Goal: Task Accomplishment & Management: Use online tool/utility

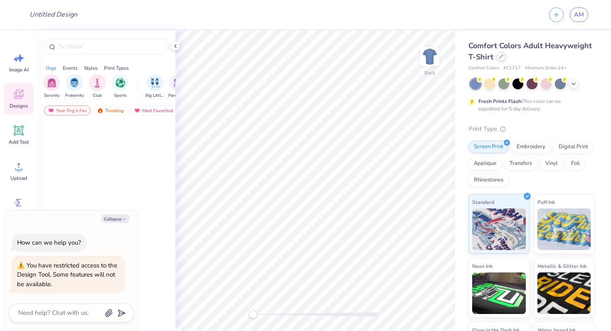
click at [502, 57] on icon at bounding box center [501, 56] width 4 height 4
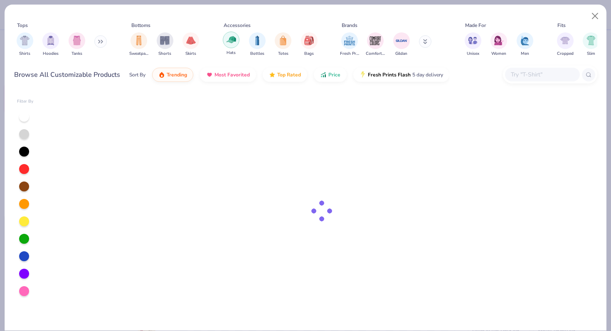
click at [231, 41] on img "filter for Hats" at bounding box center [232, 40] width 10 height 10
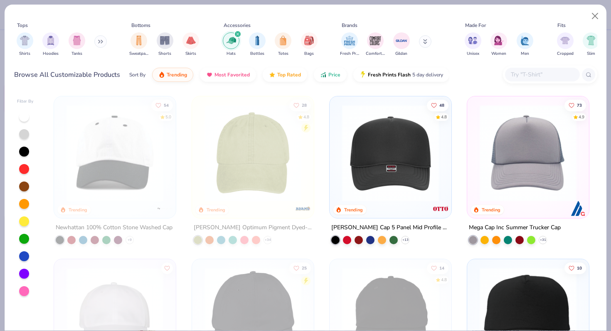
click at [423, 43] on icon at bounding box center [425, 41] width 4 height 5
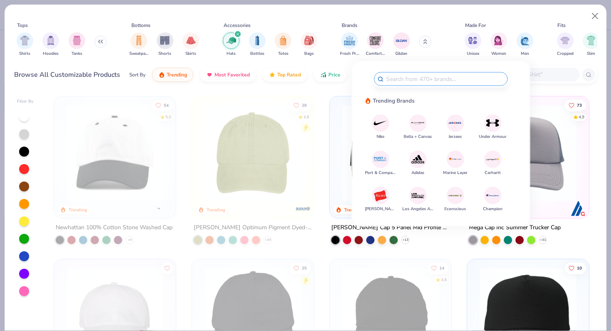
click at [380, 126] on img at bounding box center [380, 123] width 15 height 15
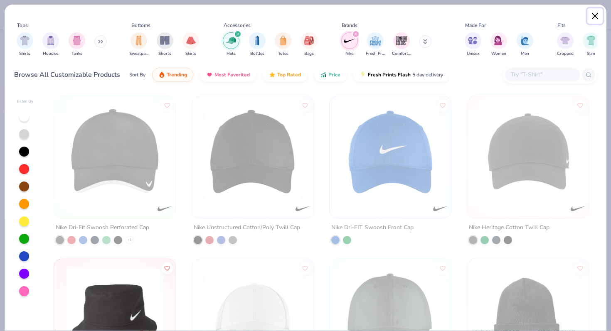
click at [588, 12] on button "Close" at bounding box center [595, 16] width 16 height 16
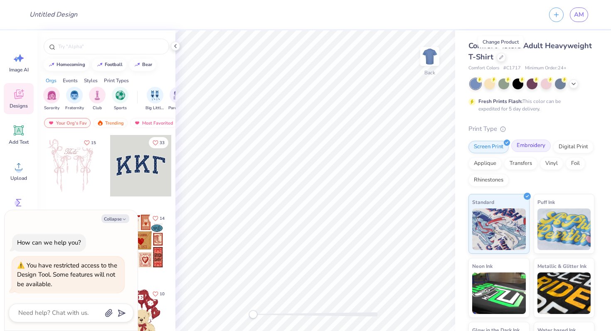
click at [532, 148] on div "Embroidery" at bounding box center [530, 146] width 39 height 12
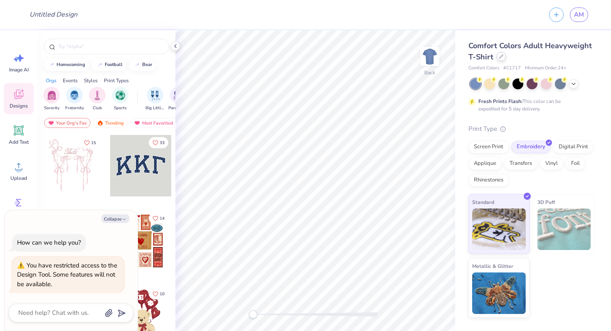
click at [502, 56] on div at bounding box center [501, 56] width 9 height 9
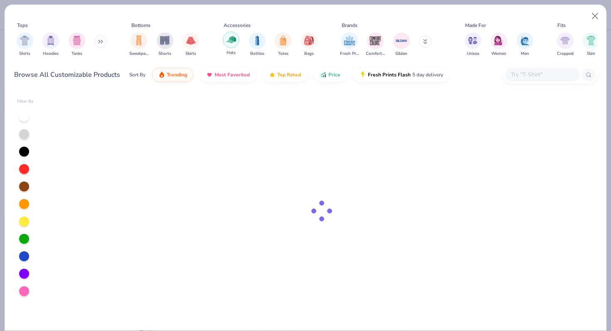
click at [227, 39] on img "filter for Hats" at bounding box center [232, 40] width 10 height 10
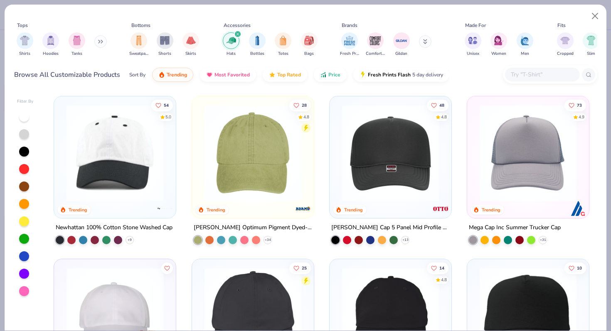
click at [421, 43] on button at bounding box center [425, 41] width 12 height 12
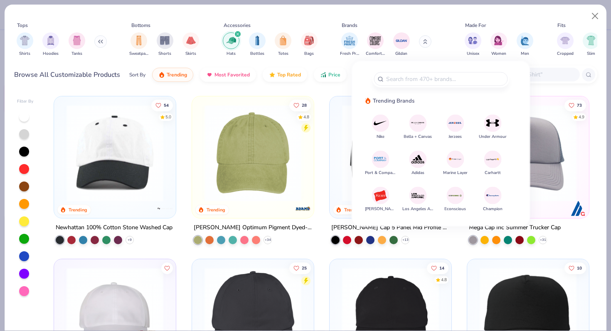
click at [382, 126] on img at bounding box center [380, 123] width 15 height 15
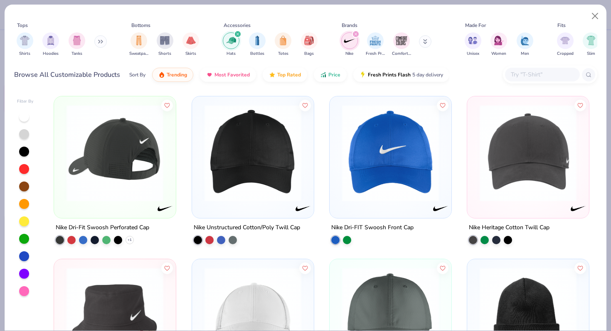
click at [86, 152] on img at bounding box center [114, 153] width 105 height 97
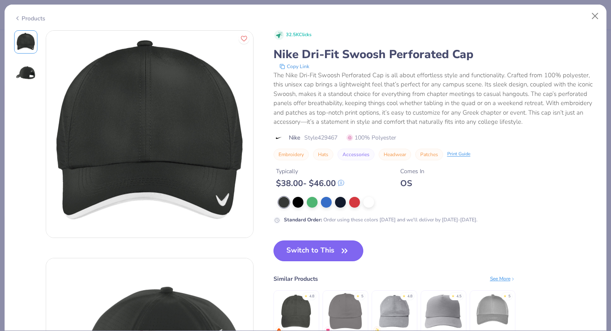
click at [317, 250] on button "Switch to This" at bounding box center [318, 251] width 90 height 21
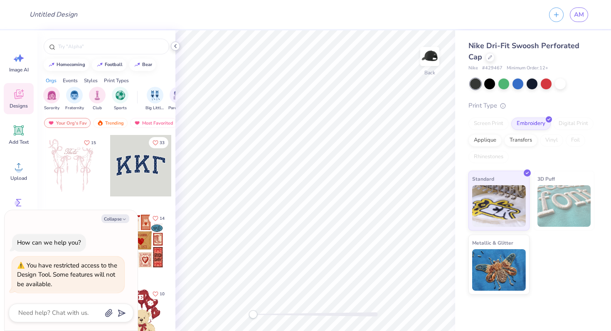
click at [175, 43] on icon at bounding box center [175, 46] width 7 height 7
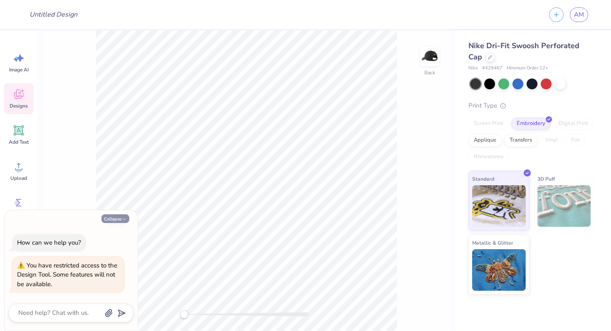
click at [116, 220] on button "Collapse" at bounding box center [115, 218] width 28 height 9
type textarea "x"
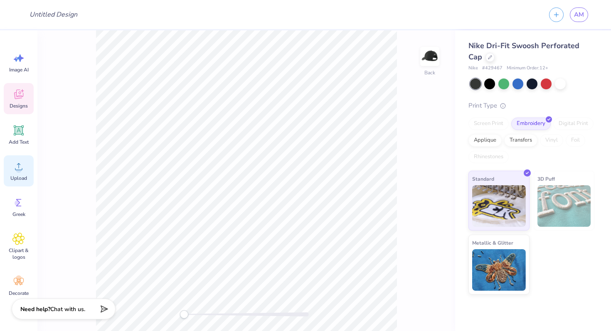
click at [14, 174] on div "Upload" at bounding box center [19, 170] width 30 height 31
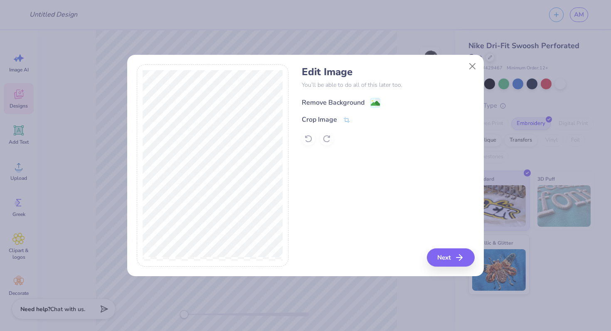
click at [360, 100] on div "Remove Background" at bounding box center [333, 103] width 63 height 10
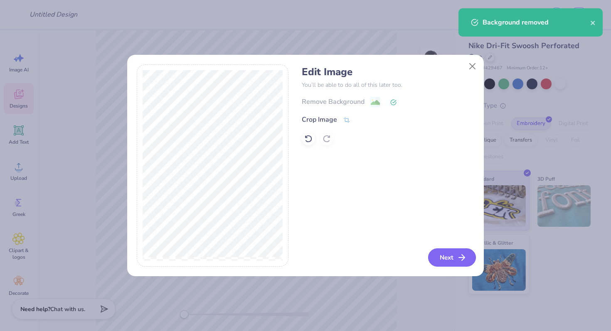
click at [448, 253] on button "Next" at bounding box center [452, 258] width 48 height 18
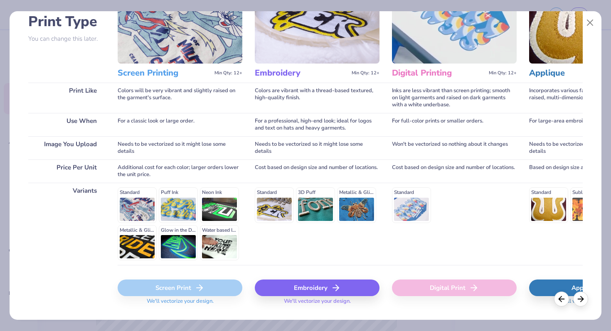
scroll to position [64, 0]
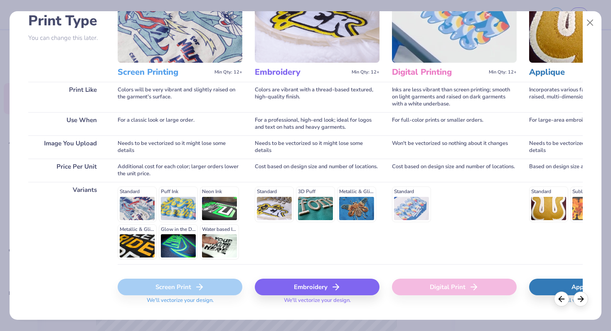
click at [327, 282] on div "Embroidery" at bounding box center [317, 287] width 125 height 17
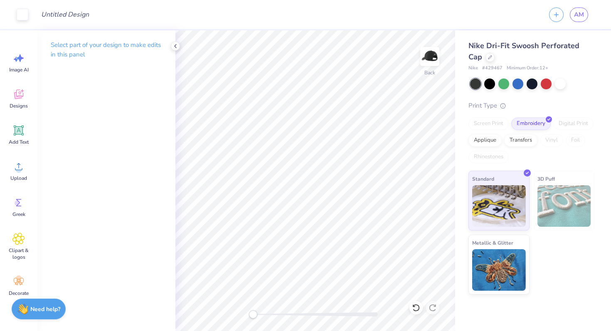
click at [490, 66] on span "# 429467" at bounding box center [492, 68] width 20 height 7
copy span "429467"
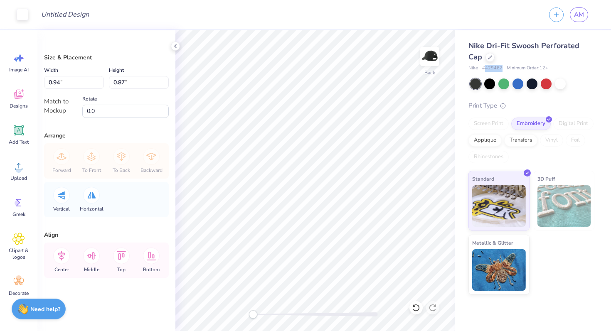
type input "1.97"
type input "1.82"
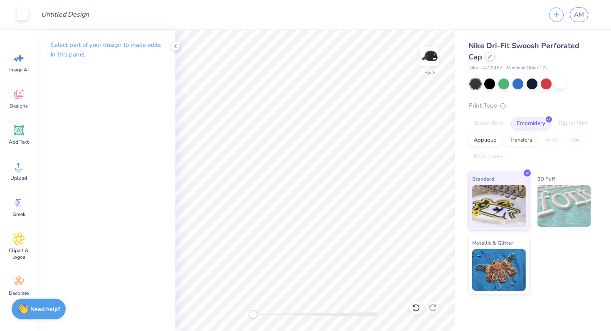
click at [490, 57] on icon at bounding box center [490, 56] width 4 height 4
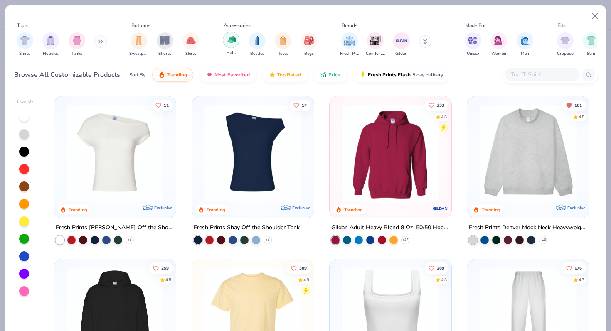
click at [229, 42] on img "filter for Hats" at bounding box center [232, 40] width 10 height 10
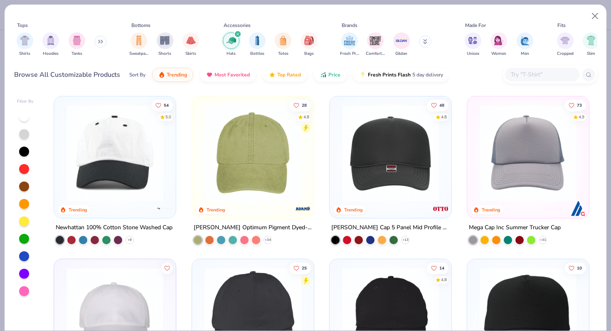
click at [548, 78] on input "text" at bounding box center [542, 75] width 64 height 10
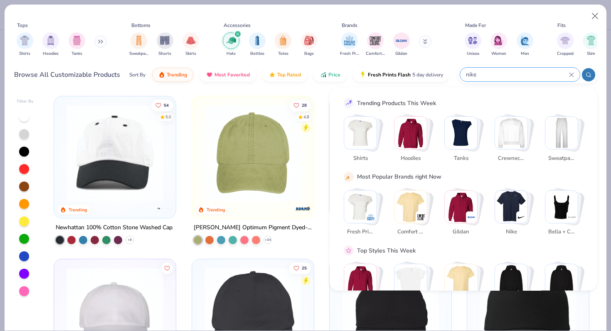
type input "nike"
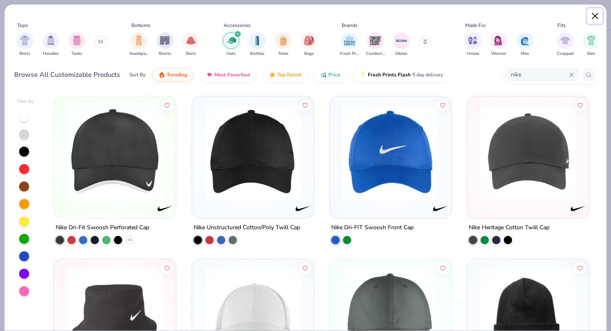
click at [599, 17] on button "Close" at bounding box center [595, 16] width 16 height 16
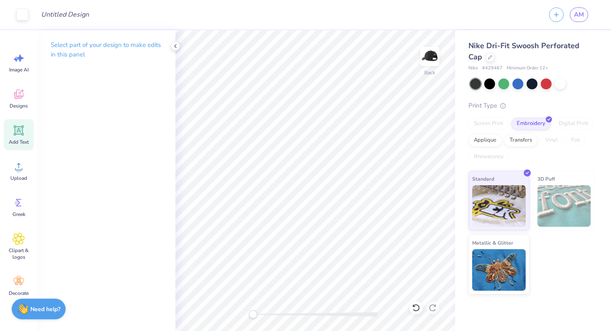
click at [24, 131] on icon at bounding box center [18, 130] width 12 height 12
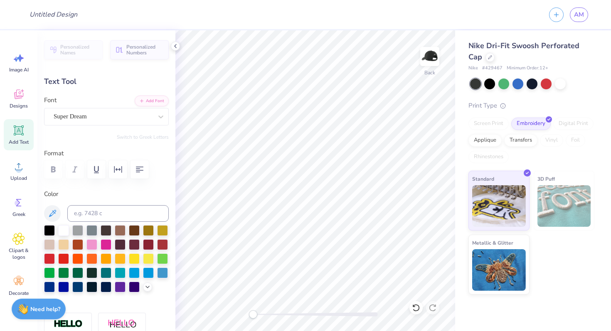
paste textarea "Homeward"
type textarea "Homeward"
type input "3.80"
type input "0.55"
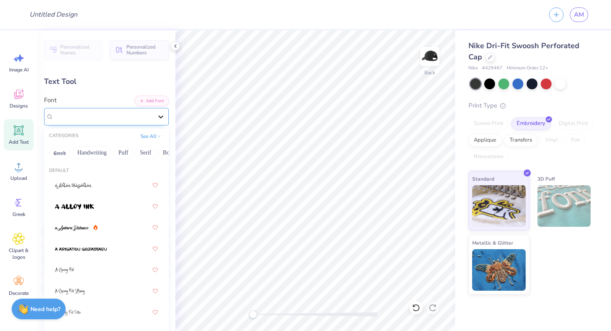
click at [153, 120] on div at bounding box center [160, 116] width 15 height 15
click at [149, 151] on button "Serif" at bounding box center [145, 152] width 20 height 13
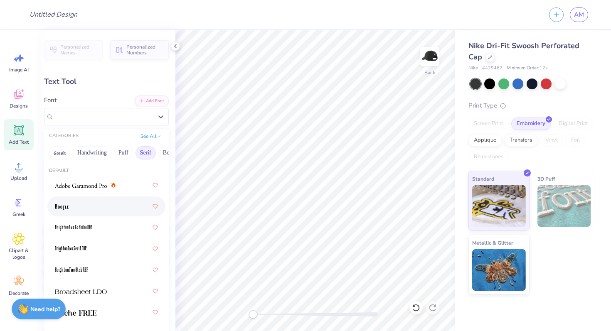
click at [70, 213] on div at bounding box center [106, 206] width 103 height 15
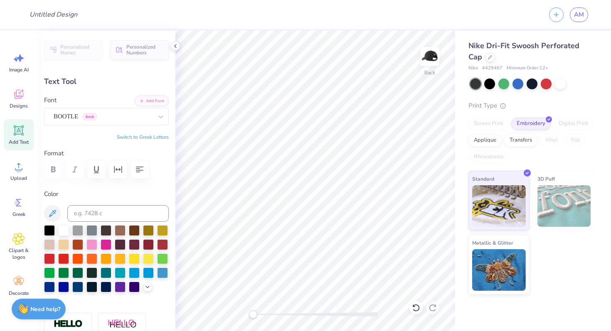
scroll to position [0, 0]
type input "3.55"
type input "0.56"
click at [20, 168] on circle at bounding box center [19, 170] width 6 height 6
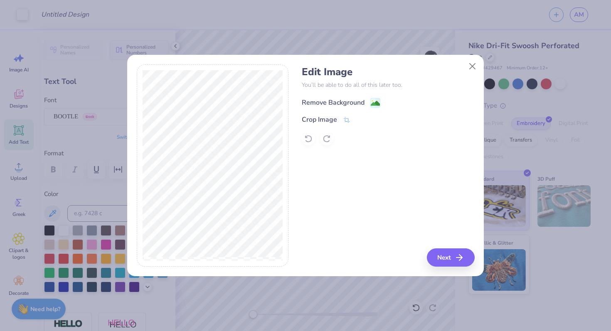
click at [343, 100] on div "Remove Background" at bounding box center [333, 103] width 63 height 10
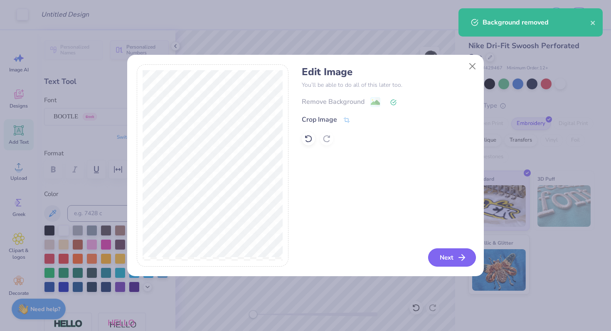
click at [456, 251] on button "Next" at bounding box center [452, 258] width 48 height 18
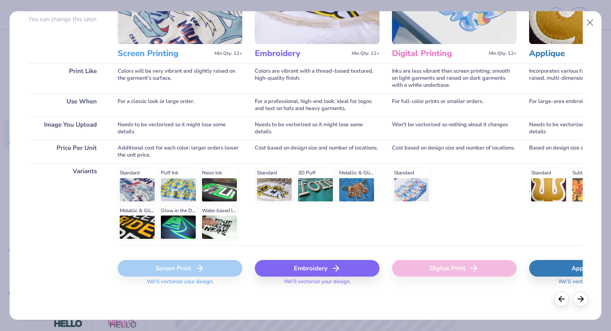
click at [316, 259] on div "Embroidery We'll vectorize your design." at bounding box center [317, 270] width 125 height 49
click at [316, 263] on div "Embroidery" at bounding box center [317, 268] width 125 height 17
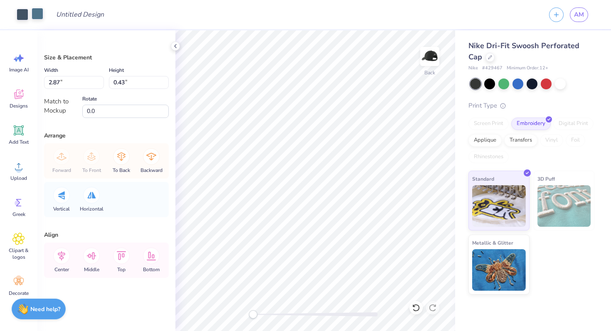
click at [40, 16] on div at bounding box center [38, 14] width 12 height 12
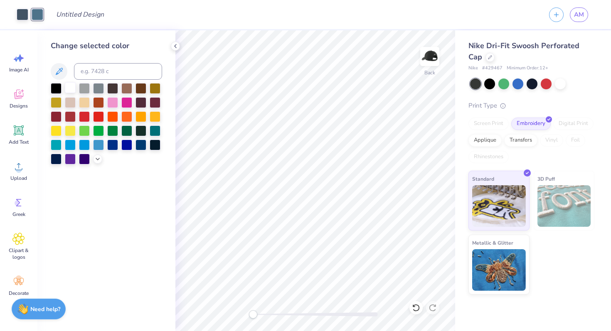
click at [69, 88] on div at bounding box center [70, 87] width 11 height 11
click at [21, 9] on div at bounding box center [23, 14] width 12 height 12
click at [69, 90] on div at bounding box center [70, 87] width 11 height 11
click at [286, 13] on div "Design Title" at bounding box center [285, 14] width 502 height 29
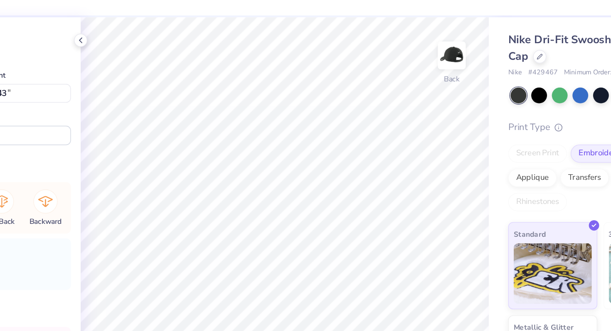
type input "3.94"
type input "0.58"
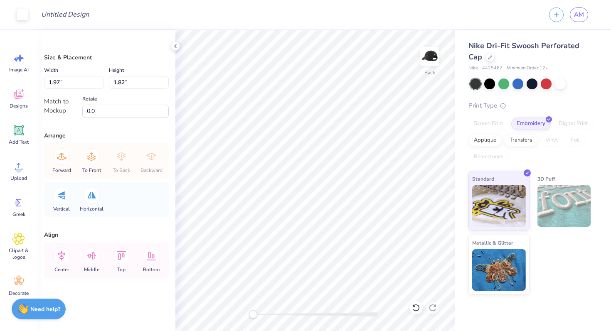
type input "1.53"
type input "1.42"
click at [363, 11] on div "Design Title" at bounding box center [285, 14] width 502 height 29
click at [365, 24] on div "Design Title" at bounding box center [285, 14] width 502 height 29
click at [175, 45] on polyline at bounding box center [176, 45] width 2 height 3
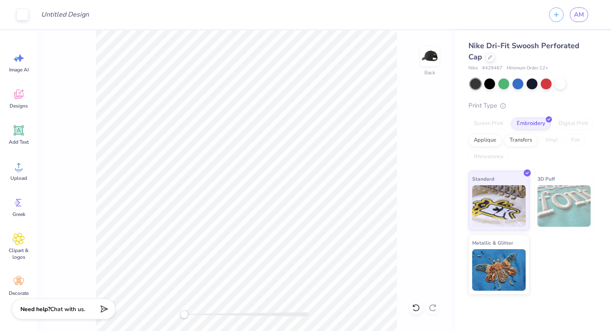
click at [262, 19] on div "Design Title" at bounding box center [285, 14] width 502 height 29
click at [399, 81] on div "Back" at bounding box center [246, 180] width 418 height 301
click at [535, 85] on div at bounding box center [532, 83] width 11 height 11
click at [493, 59] on div at bounding box center [489, 56] width 9 height 9
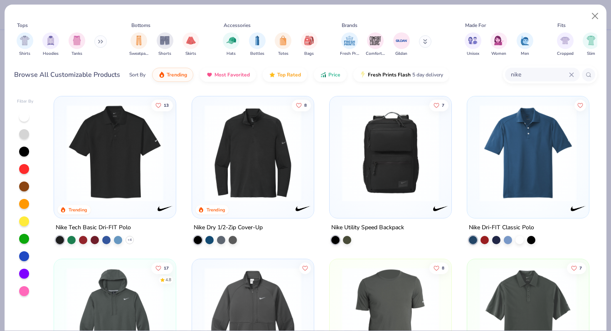
click at [517, 168] on div at bounding box center [423, 153] width 316 height 97
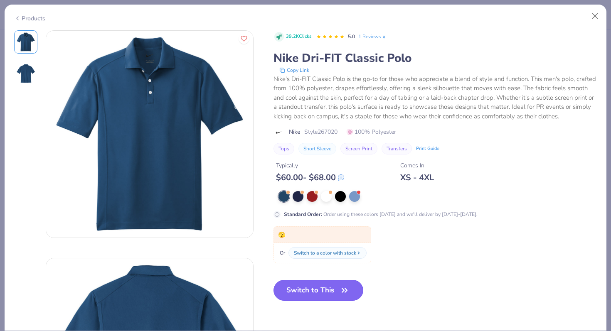
click at [334, 295] on button "Switch to This" at bounding box center [318, 290] width 90 height 21
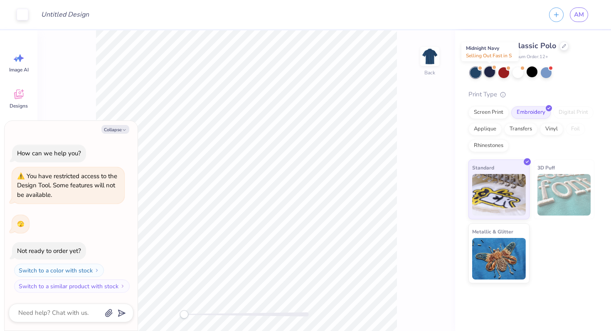
click at [491, 70] on div at bounding box center [489, 71] width 11 height 11
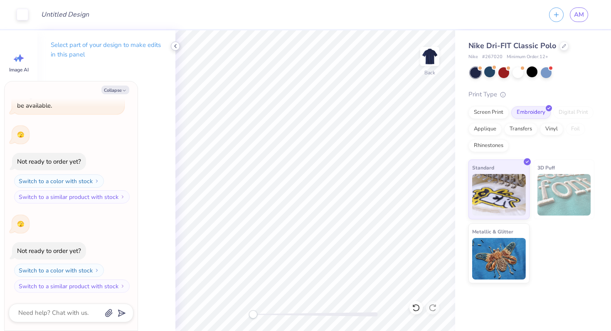
click at [174, 47] on icon at bounding box center [175, 46] width 7 height 7
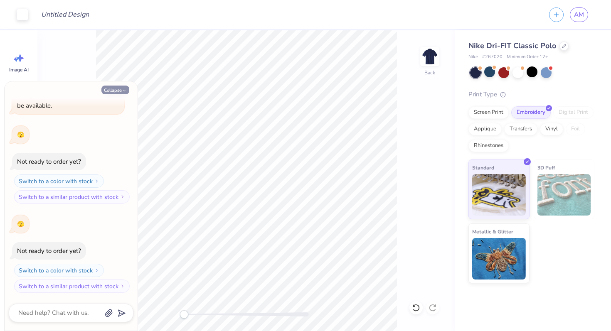
click at [104, 88] on button "Collapse" at bounding box center [115, 90] width 28 height 9
type textarea "x"
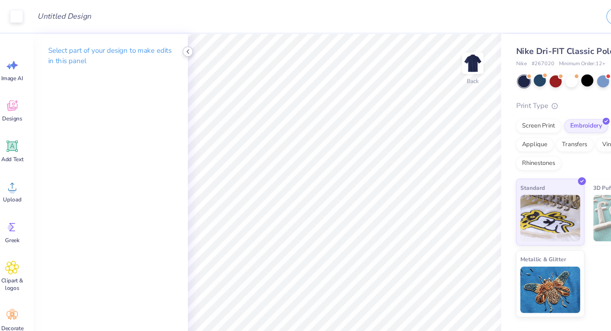
click at [173, 44] on icon at bounding box center [175, 46] width 7 height 7
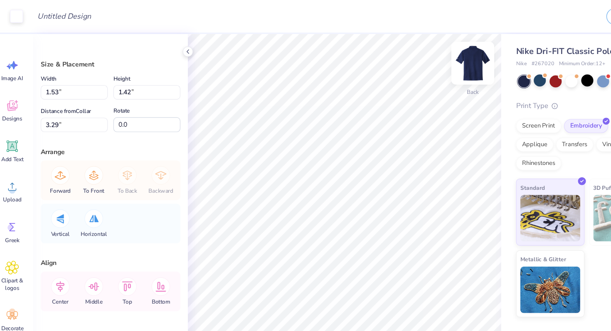
click at [431, 56] on img at bounding box center [429, 56] width 33 height 33
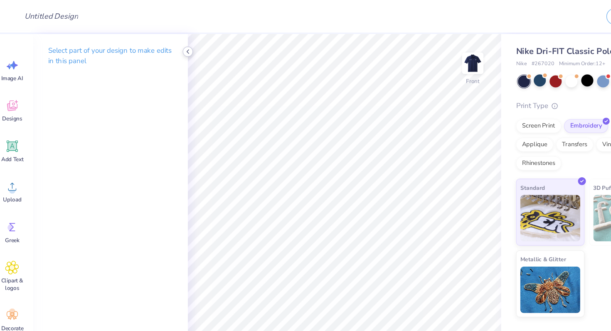
click at [174, 44] on icon at bounding box center [175, 46] width 7 height 7
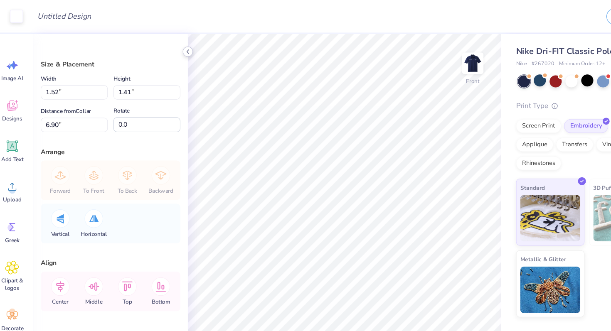
type input "6.50"
type input "6.02"
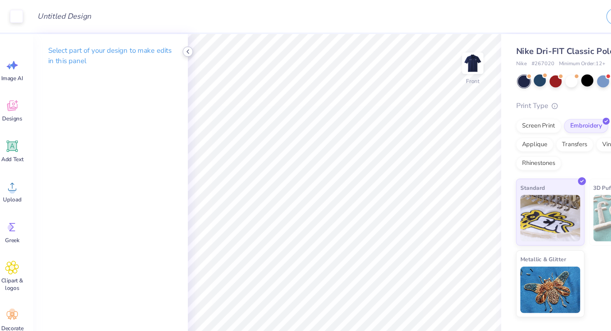
click at [175, 44] on icon at bounding box center [175, 46] width 7 height 7
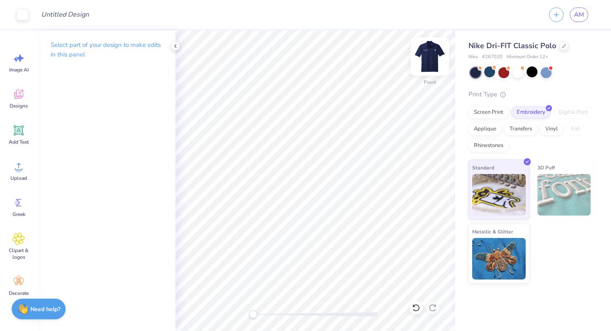
click at [429, 57] on img at bounding box center [429, 56] width 33 height 33
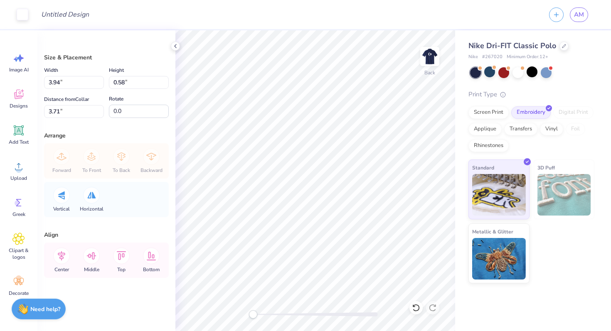
click at [397, 22] on div "Design Title" at bounding box center [285, 14] width 502 height 29
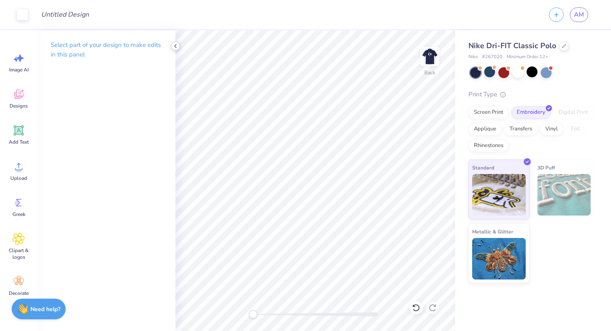
click at [175, 47] on polyline at bounding box center [176, 45] width 2 height 3
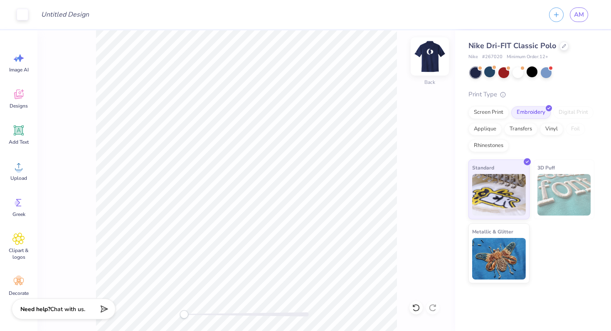
click at [434, 52] on img at bounding box center [429, 56] width 33 height 33
click at [582, 11] on span "AM" at bounding box center [579, 15] width 10 height 10
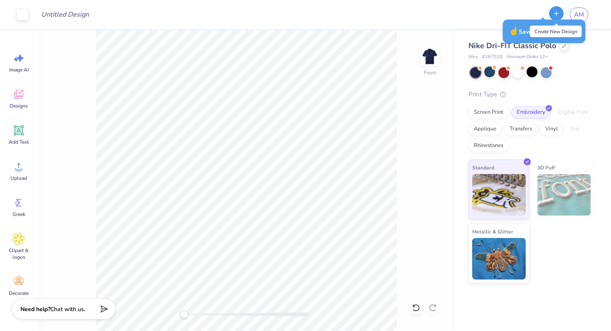
click at [554, 15] on icon "button" at bounding box center [556, 13] width 7 height 7
click at [529, 14] on div "Design Title" at bounding box center [285, 14] width 502 height 29
click at [500, 14] on div "Design Title" at bounding box center [285, 14] width 502 height 29
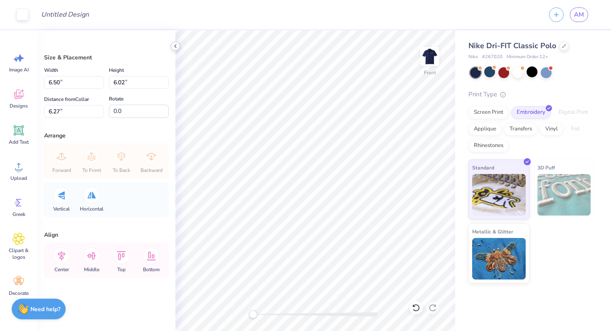
click at [174, 47] on icon at bounding box center [175, 46] width 7 height 7
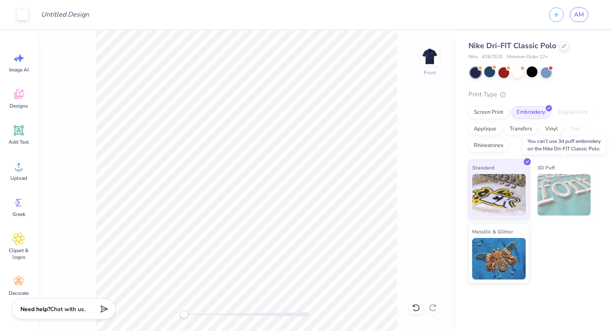
click at [556, 184] on img at bounding box center [564, 195] width 54 height 42
click at [483, 108] on div "Screen Print" at bounding box center [488, 111] width 40 height 12
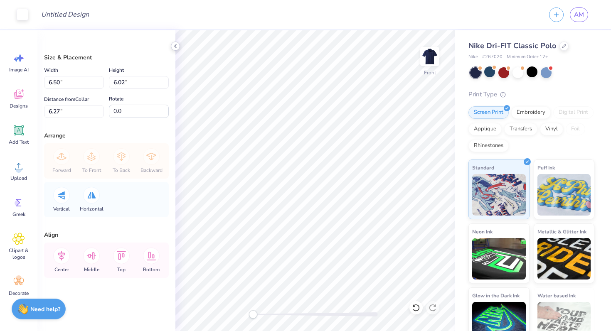
click at [172, 45] on icon at bounding box center [175, 46] width 7 height 7
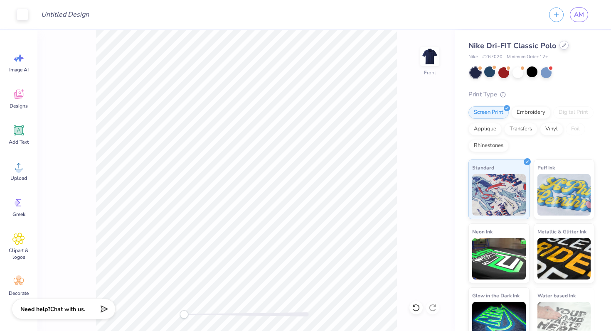
click at [564, 49] on div at bounding box center [563, 45] width 9 height 9
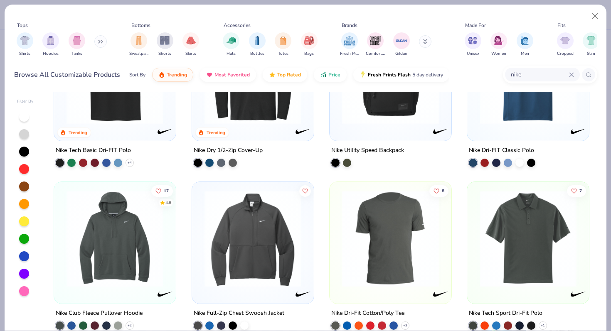
scroll to position [32, 0]
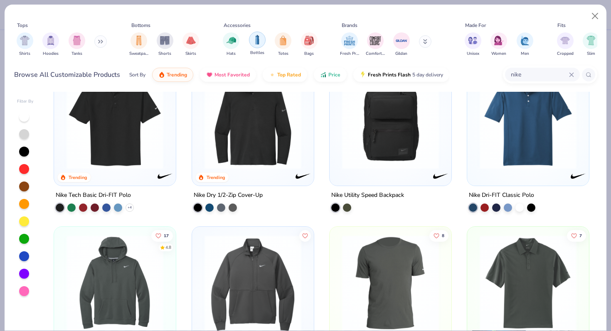
click at [259, 38] on img "filter for Bottles" at bounding box center [257, 40] width 9 height 10
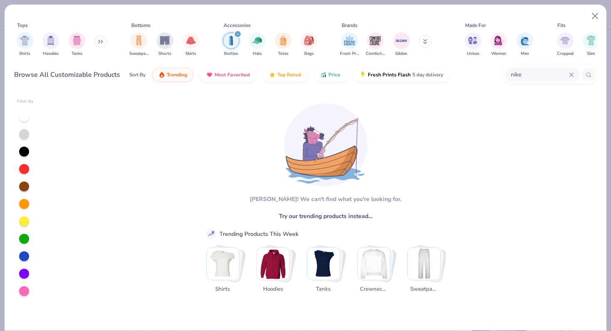
click at [423, 42] on button at bounding box center [425, 41] width 12 height 12
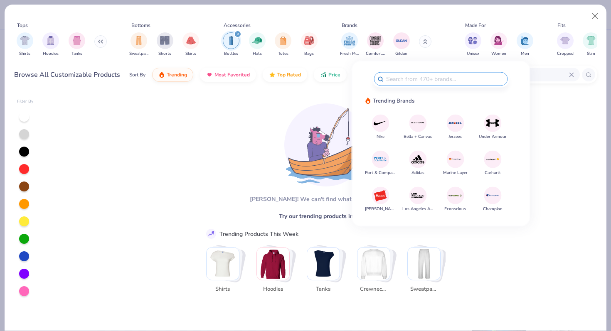
click at [238, 33] on icon "filter for Bottles" at bounding box center [237, 33] width 3 height 3
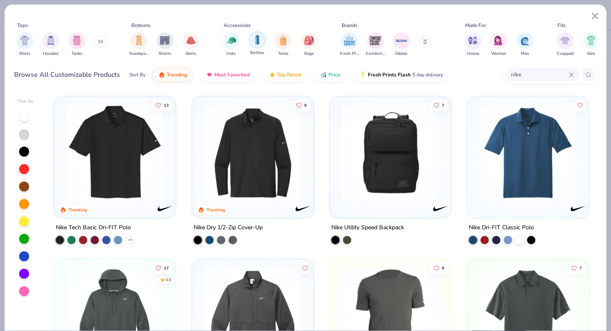
click at [258, 41] on img "filter for Bottles" at bounding box center [257, 40] width 9 height 10
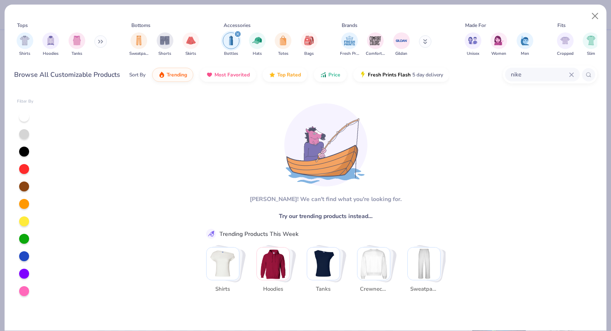
click at [238, 34] on icon "filter for Bottles" at bounding box center [237, 33] width 3 height 3
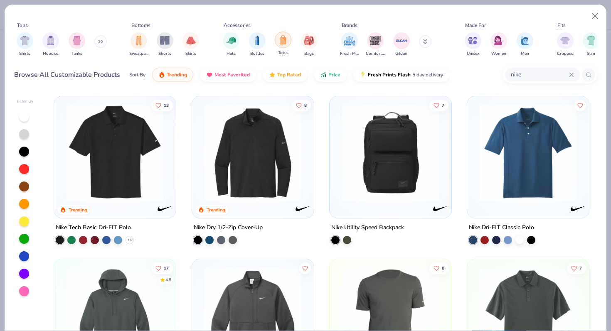
click at [281, 41] on img "filter for Totes" at bounding box center [282, 40] width 9 height 10
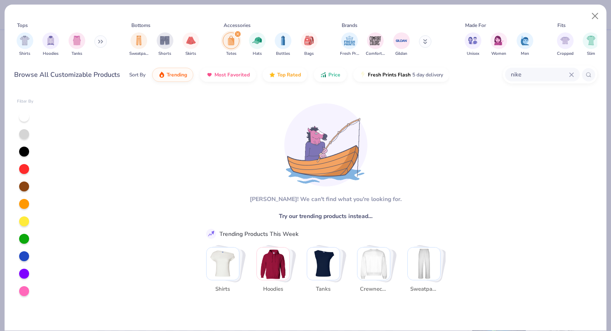
click at [573, 76] on icon at bounding box center [571, 74] width 5 height 5
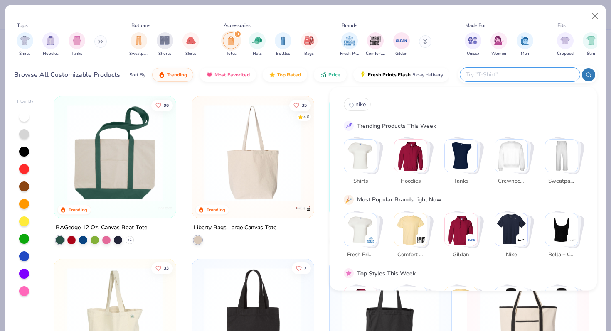
click at [288, 20] on div "Tops Shirts Hoodies Tanks Bottoms Sweatpants Shorts Skirts Accessories Totes Ha…" at bounding box center [305, 41] width 583 height 44
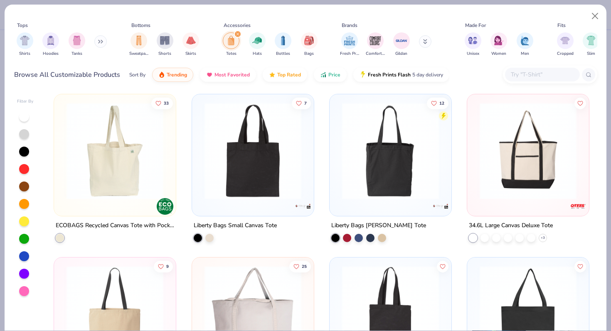
scroll to position [205, 0]
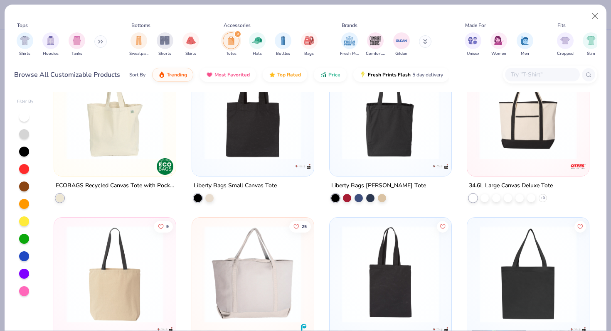
click at [475, 146] on img at bounding box center [422, 111] width 105 height 97
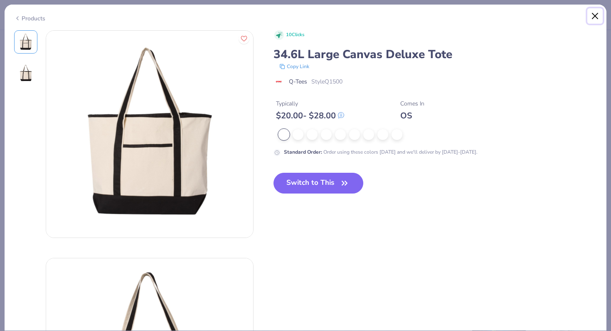
click at [591, 12] on button "Close" at bounding box center [595, 16] width 16 height 16
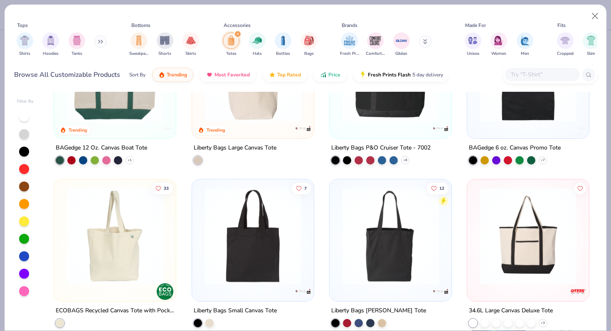
scroll to position [99, 0]
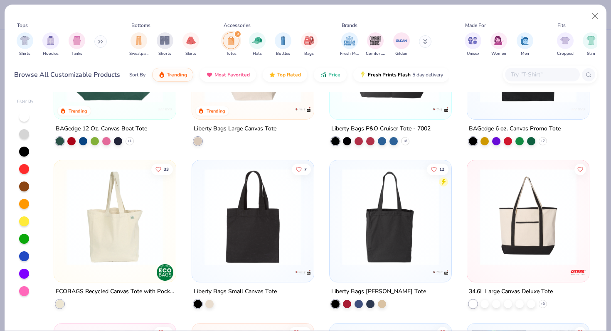
click at [537, 229] on img at bounding box center [527, 217] width 105 height 97
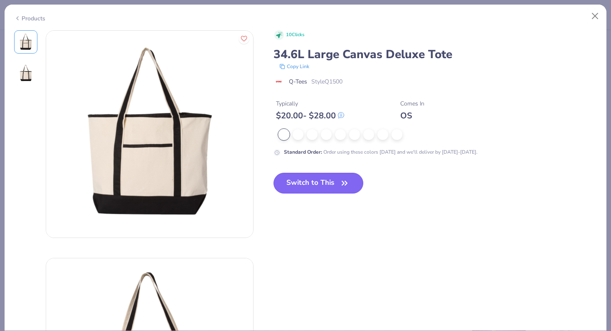
click at [329, 185] on button "Switch to This" at bounding box center [318, 183] width 90 height 21
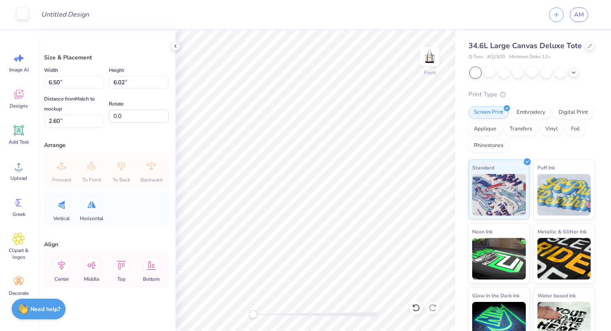
click at [26, 16] on div at bounding box center [23, 14] width 12 height 12
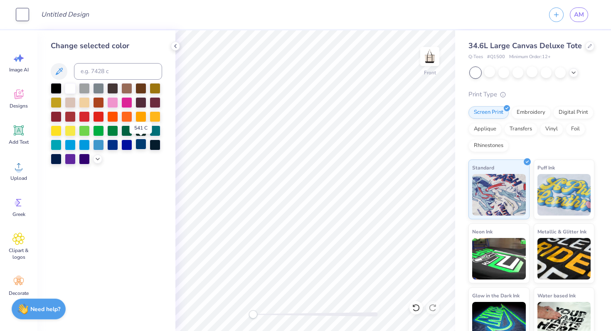
click at [140, 146] on div at bounding box center [140, 144] width 11 height 11
click at [573, 73] on icon at bounding box center [573, 72] width 7 height 7
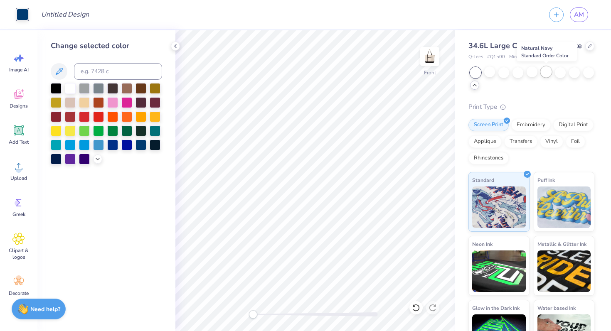
click at [545, 72] on div at bounding box center [546, 71] width 11 height 11
click at [59, 69] on icon at bounding box center [59, 71] width 10 height 10
click at [56, 72] on icon at bounding box center [59, 71] width 10 height 10
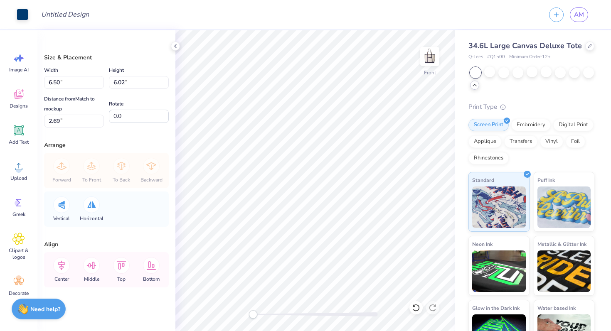
type input "5.52"
type input "5.11"
click at [17, 15] on div at bounding box center [23, 14] width 12 height 12
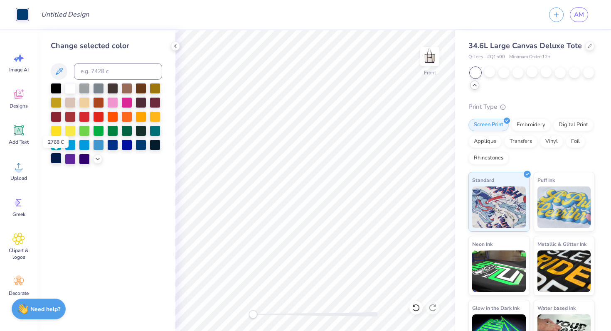
click at [57, 161] on div at bounding box center [56, 158] width 11 height 11
click at [138, 131] on div at bounding box center [140, 130] width 11 height 11
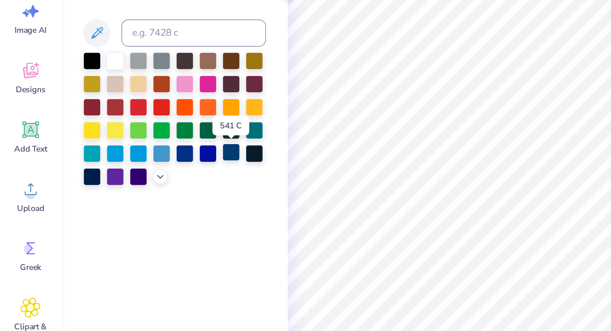
click at [138, 145] on div at bounding box center [140, 144] width 11 height 11
click at [57, 71] on icon at bounding box center [59, 71] width 10 height 10
click at [61, 71] on icon at bounding box center [59, 71] width 10 height 10
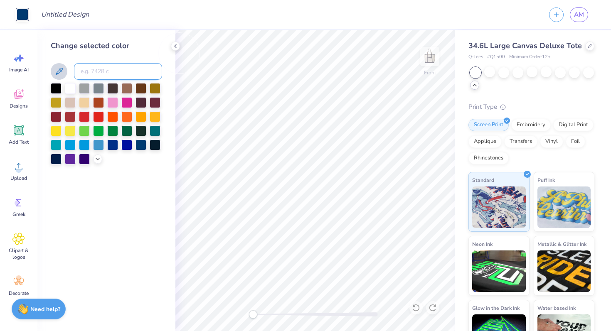
click at [95, 69] on input at bounding box center [118, 71] width 88 height 17
type input "1"
click at [97, 158] on icon at bounding box center [97, 158] width 7 height 7
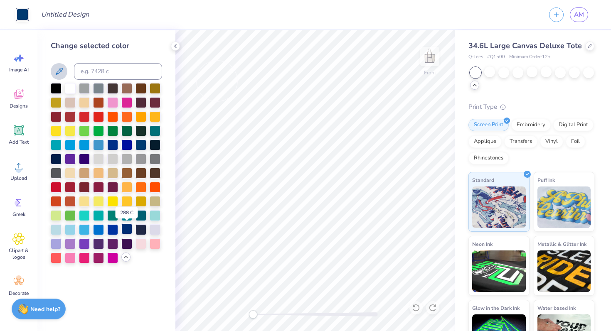
click at [126, 228] on div at bounding box center [126, 229] width 11 height 11
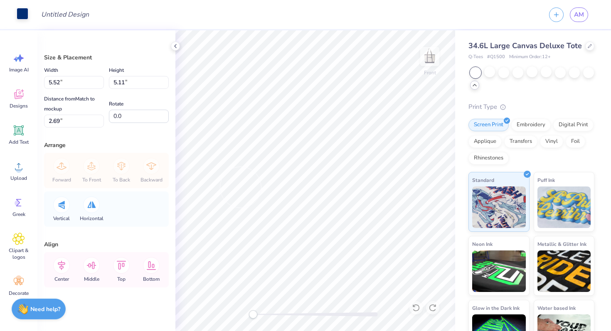
click at [21, 13] on div at bounding box center [23, 14] width 12 height 12
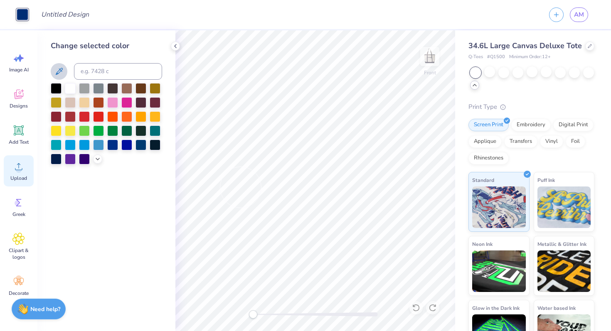
click at [13, 177] on span "Upload" at bounding box center [18, 178] width 17 height 7
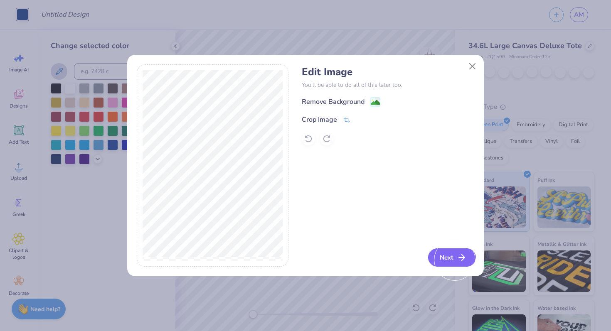
click at [455, 257] on button "Next" at bounding box center [452, 258] width 48 height 18
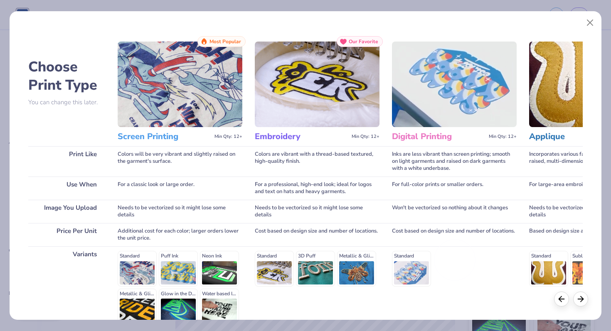
scroll to position [83, 0]
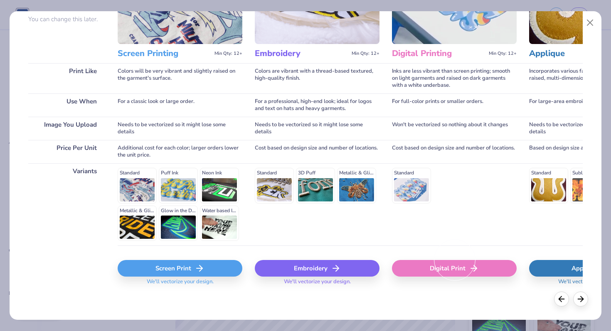
click at [458, 275] on div "Digital Print" at bounding box center [454, 268] width 125 height 17
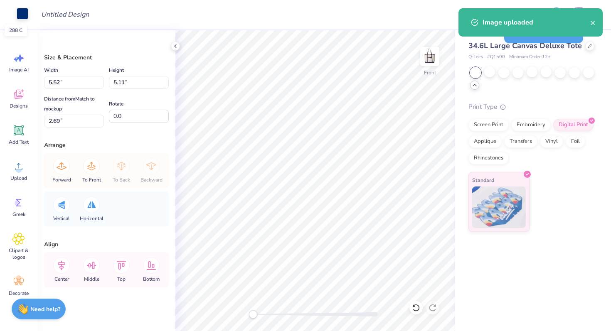
click at [20, 14] on div at bounding box center [23, 14] width 12 height 12
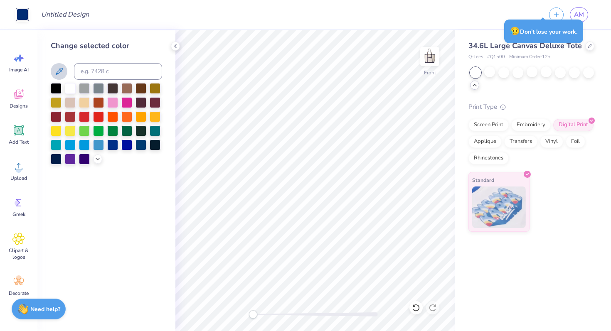
click at [59, 66] on icon at bounding box center [59, 71] width 10 height 10
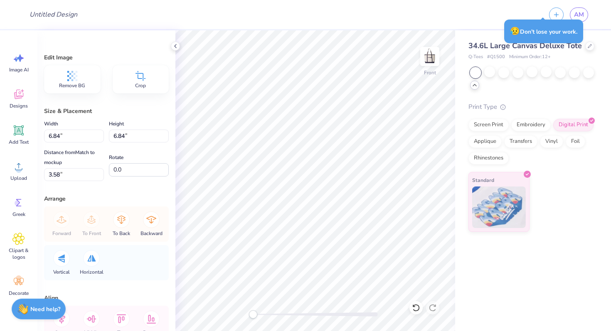
type input "3.89"
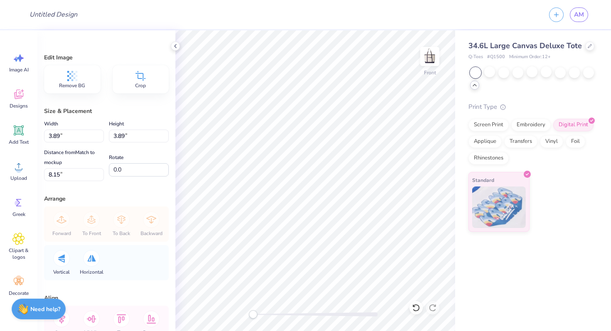
type input "5.72"
type input "4.32"
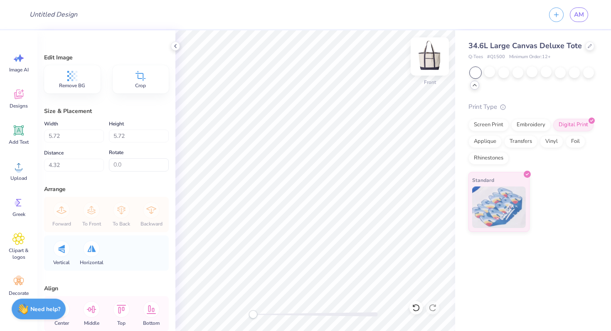
click at [429, 65] on img at bounding box center [429, 56] width 33 height 33
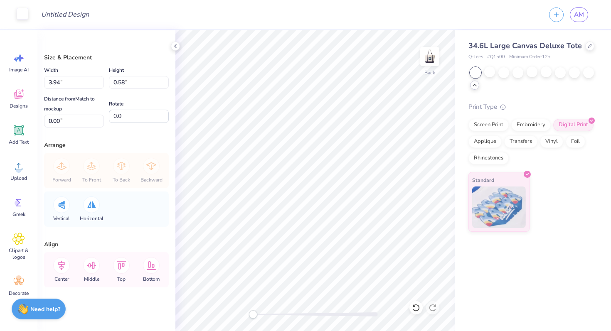
click at [20, 13] on div at bounding box center [23, 14] width 12 height 12
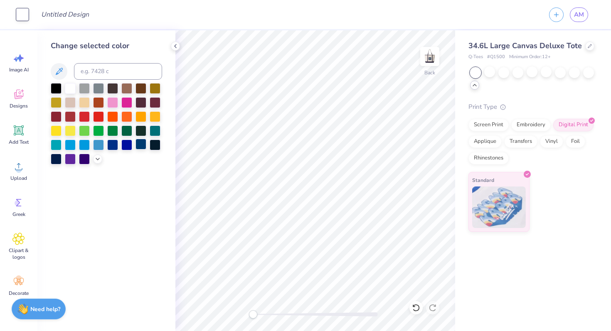
click at [143, 146] on div at bounding box center [140, 144] width 11 height 11
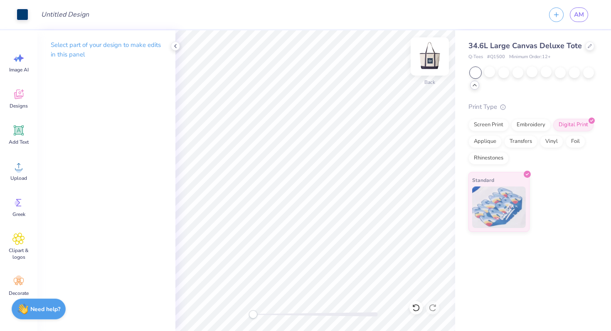
click at [430, 55] on img at bounding box center [429, 56] width 33 height 33
click at [430, 55] on img at bounding box center [429, 56] width 17 height 17
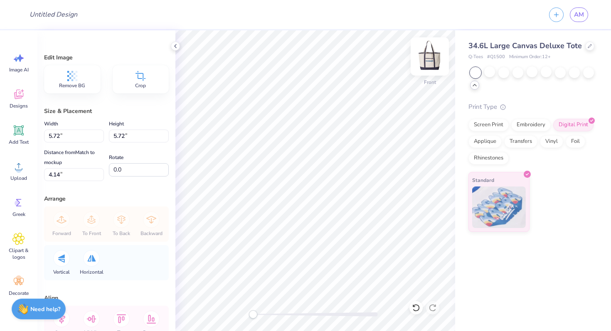
click at [428, 61] on img at bounding box center [429, 56] width 33 height 33
type input "5.57"
type input "0.53"
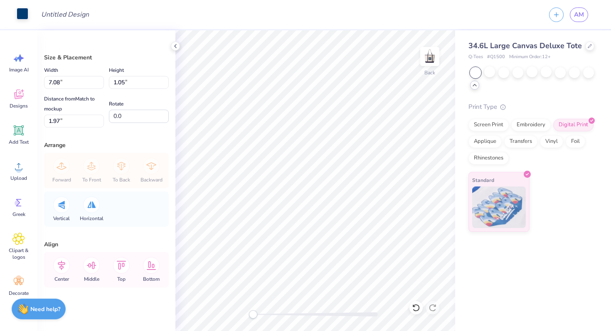
click at [22, 13] on div at bounding box center [23, 14] width 12 height 12
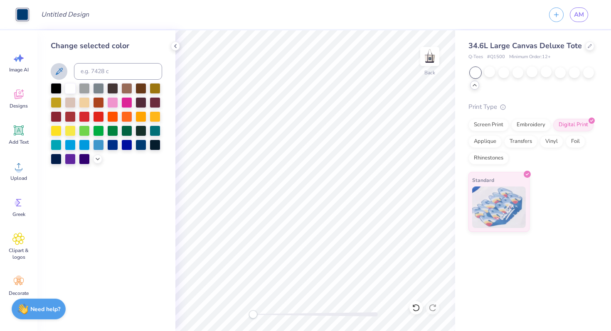
click at [57, 72] on icon at bounding box center [59, 71] width 7 height 7
click at [436, 61] on div "Back" at bounding box center [315, 180] width 280 height 301
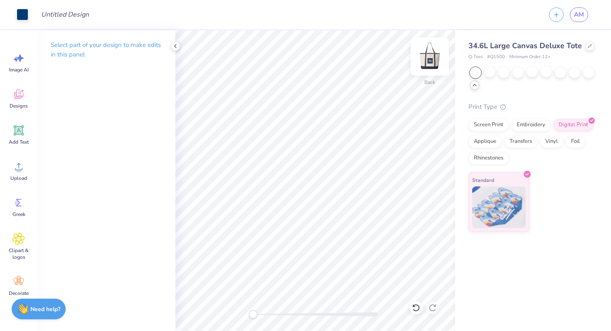
click at [424, 61] on img at bounding box center [429, 56] width 33 height 33
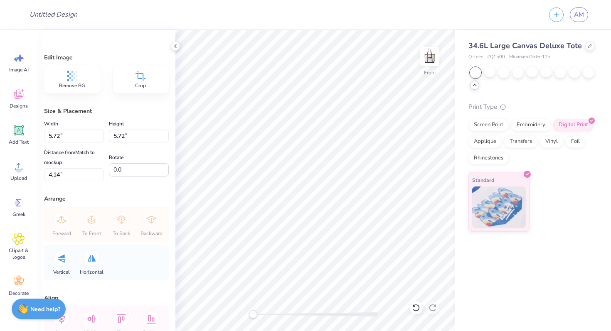
click at [21, 15] on div "Design Title AM" at bounding box center [305, 14] width 611 height 29
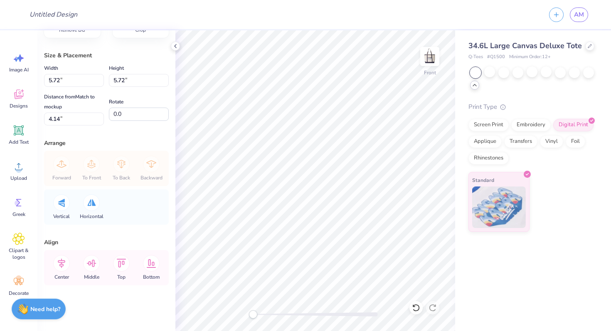
scroll to position [0, 0]
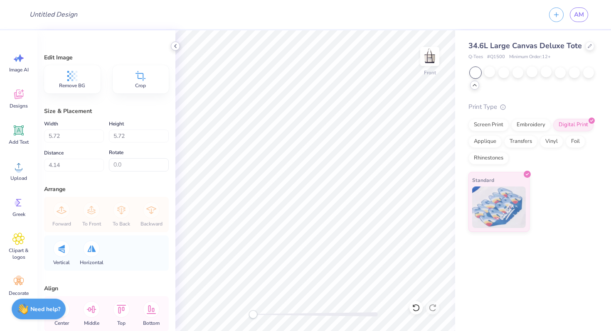
click at [178, 44] on icon at bounding box center [175, 46] width 7 height 7
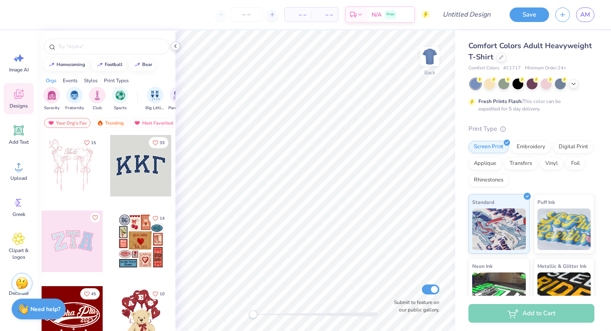
click at [172, 47] on icon at bounding box center [175, 46] width 7 height 7
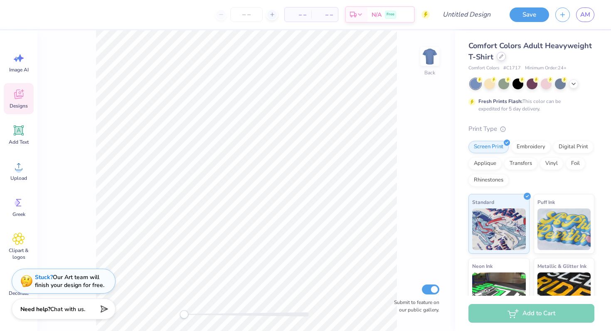
click at [501, 59] on div at bounding box center [501, 56] width 9 height 9
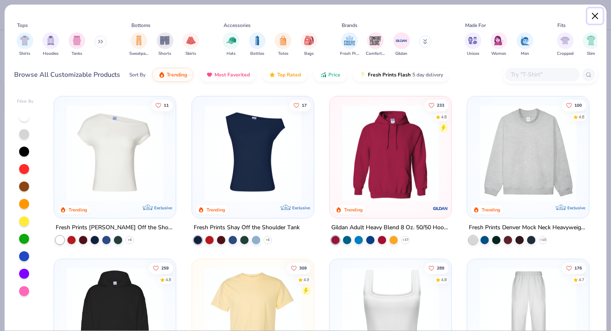
click at [599, 12] on button "Close" at bounding box center [595, 16] width 16 height 16
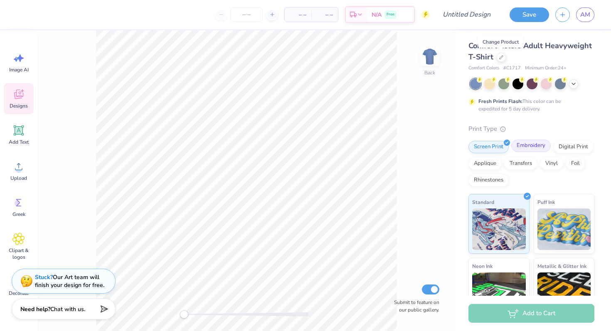
click at [534, 145] on div "Embroidery" at bounding box center [530, 146] width 39 height 12
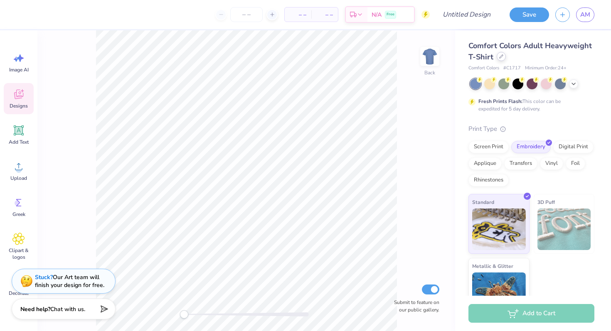
click at [500, 57] on icon at bounding box center [501, 56] width 4 height 4
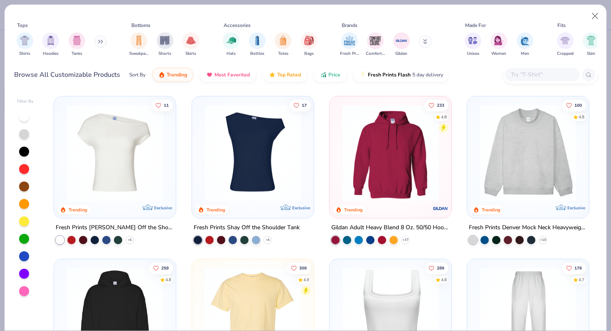
click at [424, 42] on icon at bounding box center [425, 41] width 4 height 5
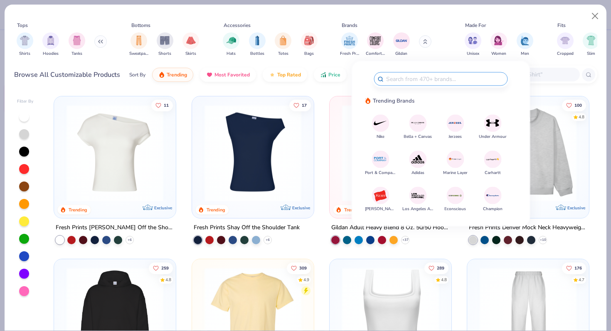
click at [377, 122] on img at bounding box center [380, 123] width 15 height 15
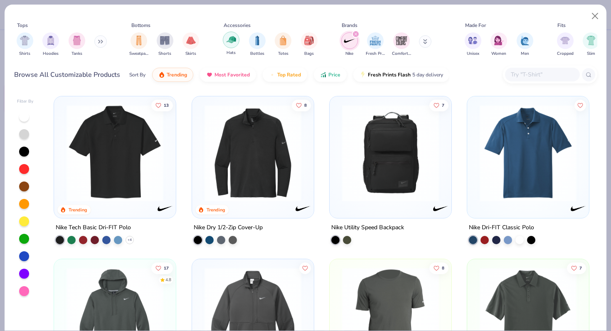
click at [229, 41] on img "filter for Hats" at bounding box center [232, 40] width 10 height 10
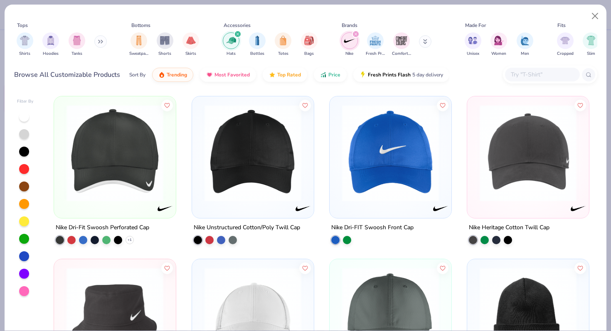
click at [110, 155] on img at bounding box center [114, 153] width 105 height 97
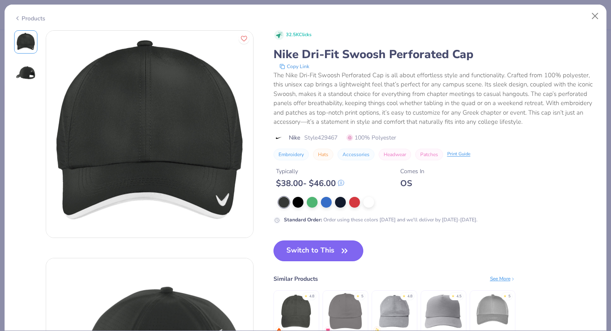
click at [312, 253] on button "Switch to This" at bounding box center [318, 251] width 90 height 21
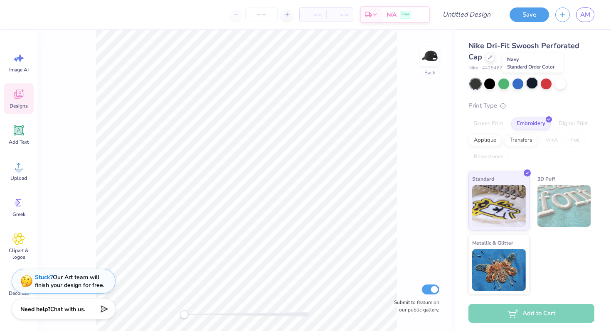
click at [534, 87] on div at bounding box center [532, 83] width 11 height 11
click at [5, 169] on div "Upload" at bounding box center [19, 170] width 30 height 31
